Goal: Information Seeking & Learning: Learn about a topic

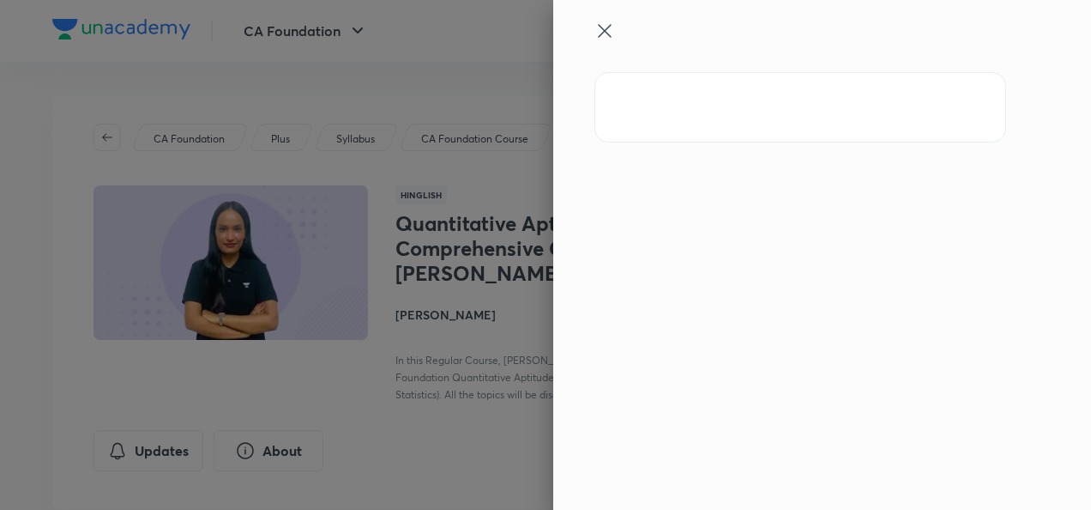
click at [613, 155] on div at bounding box center [793, 291] width 398 height 438
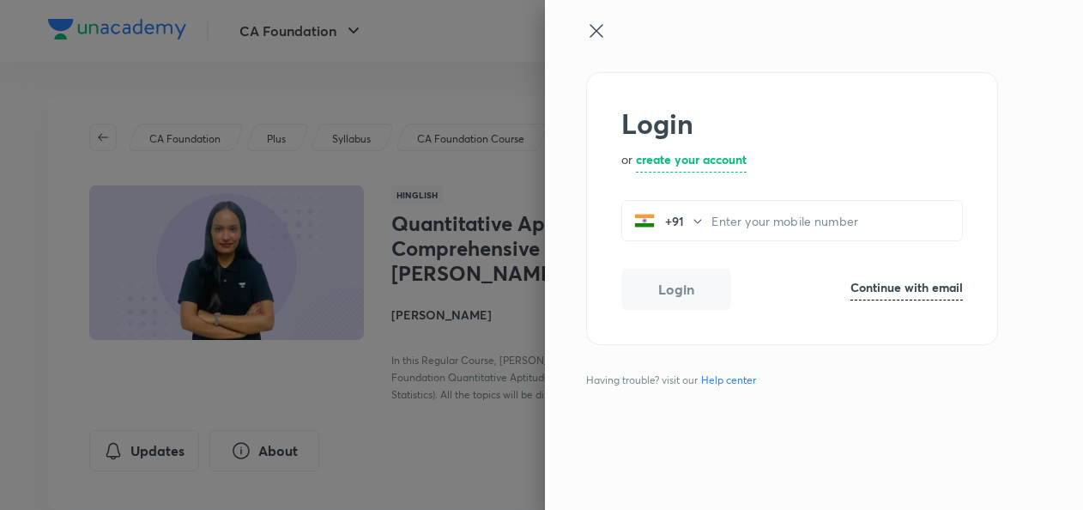
click at [597, 39] on icon at bounding box center [596, 31] width 21 height 21
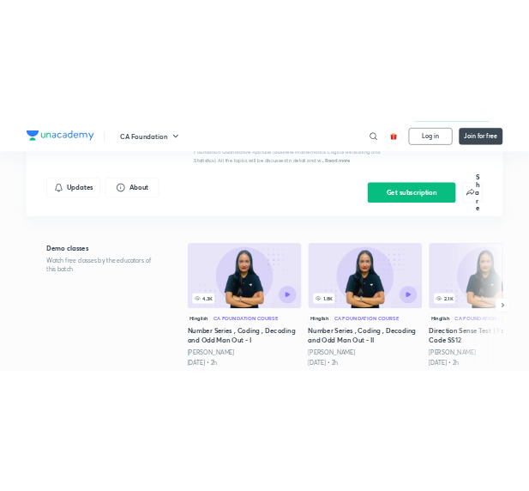
scroll to position [191, 0]
